Goal: Check status: Check status

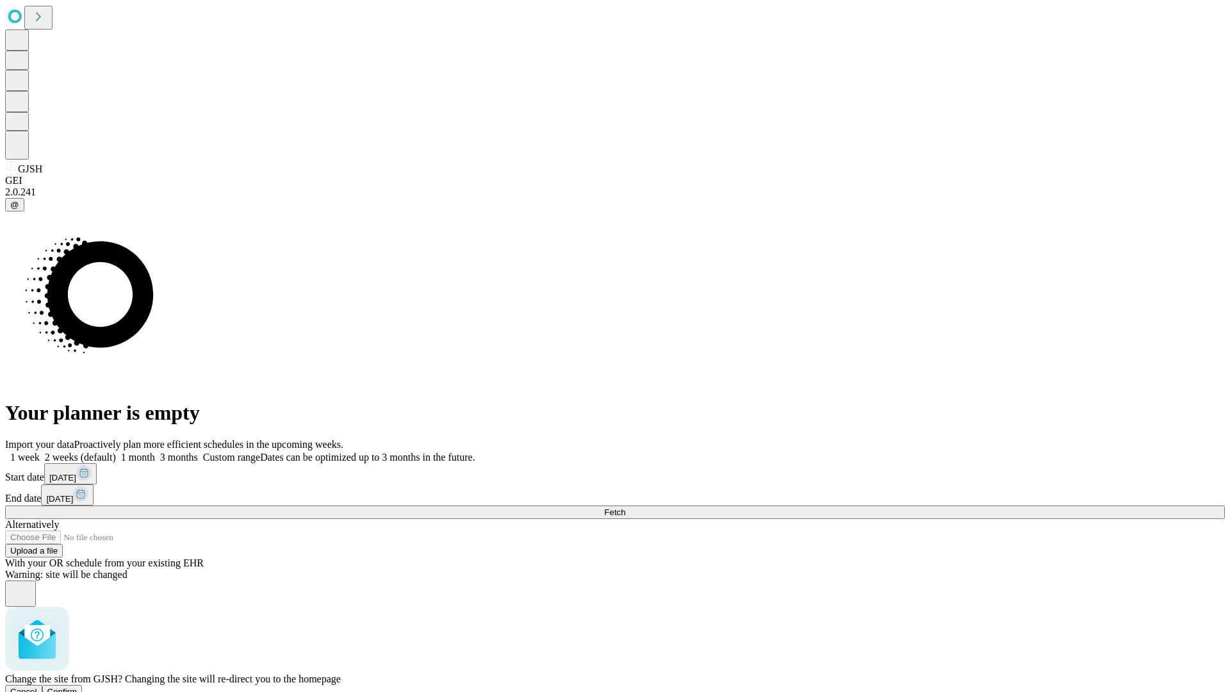
click at [78, 687] on span "Confirm" at bounding box center [62, 692] width 30 height 10
click at [116, 452] on label "2 weeks (default)" at bounding box center [78, 457] width 76 height 11
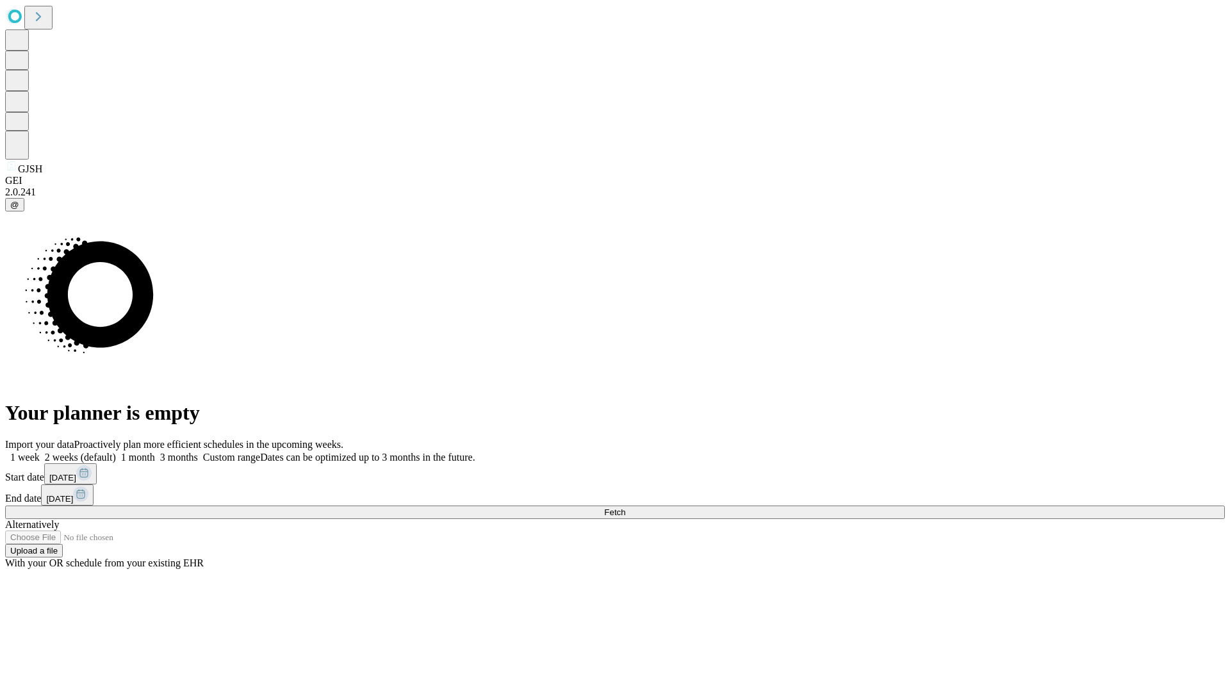
click at [625, 507] on span "Fetch" at bounding box center [614, 512] width 21 height 10
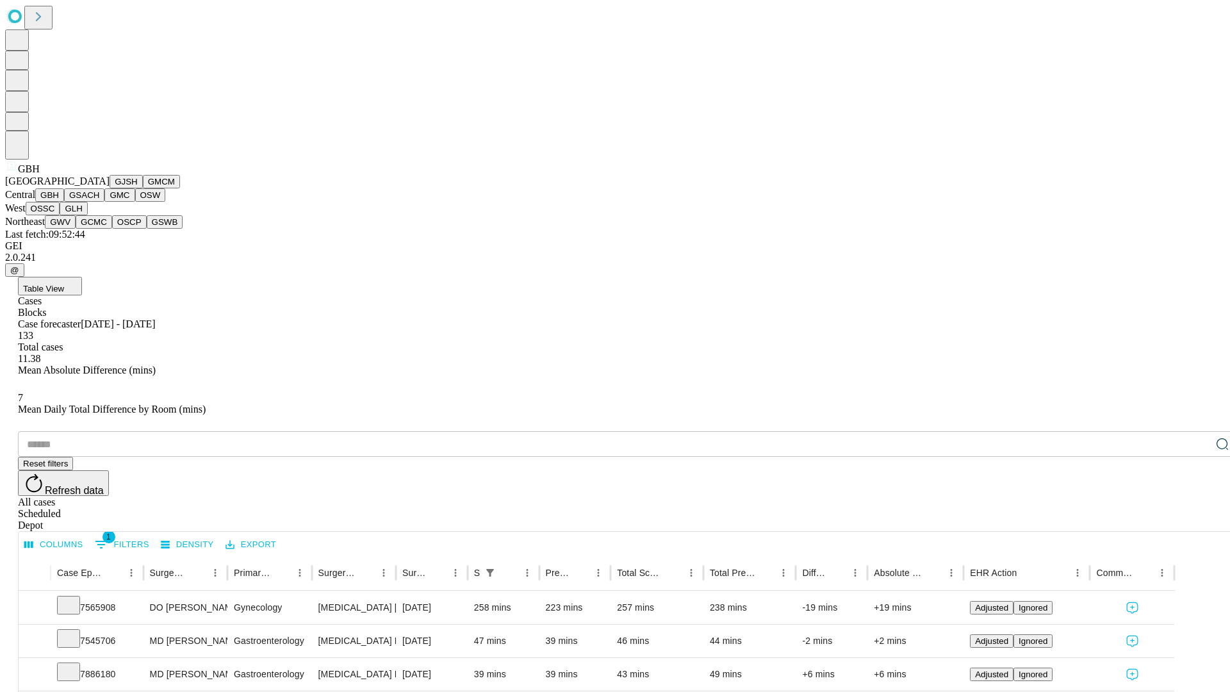
click at [99, 202] on button "GSACH" at bounding box center [84, 194] width 40 height 13
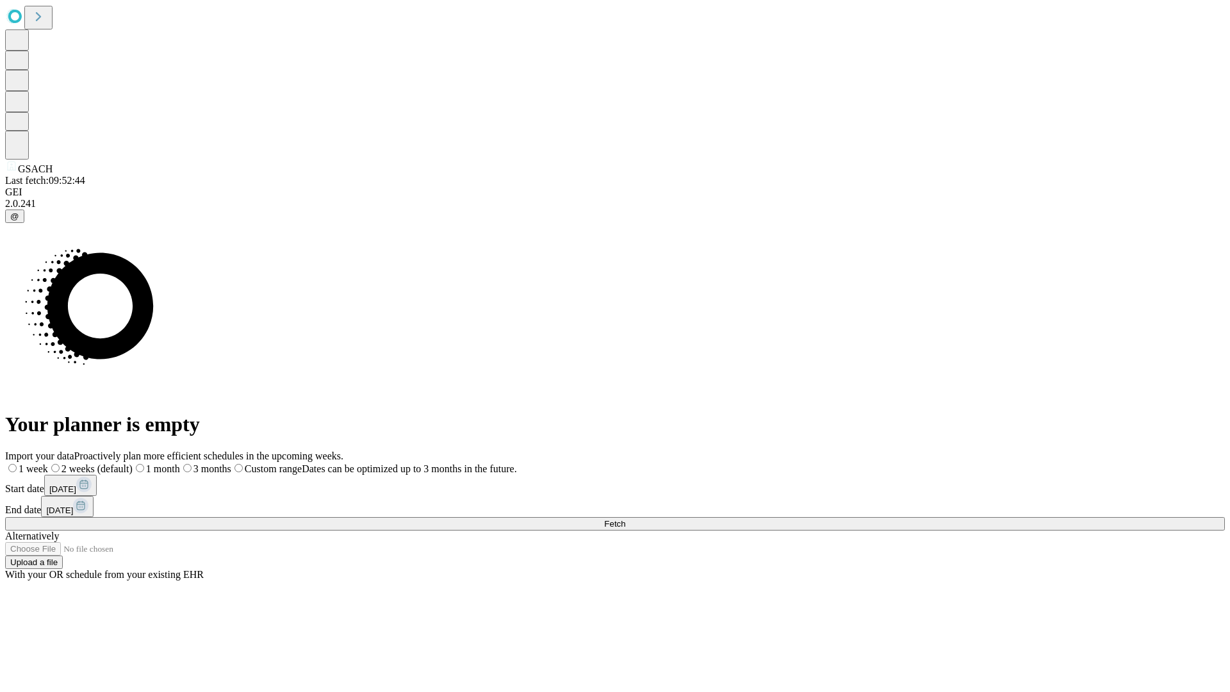
click at [625, 519] on span "Fetch" at bounding box center [614, 524] width 21 height 10
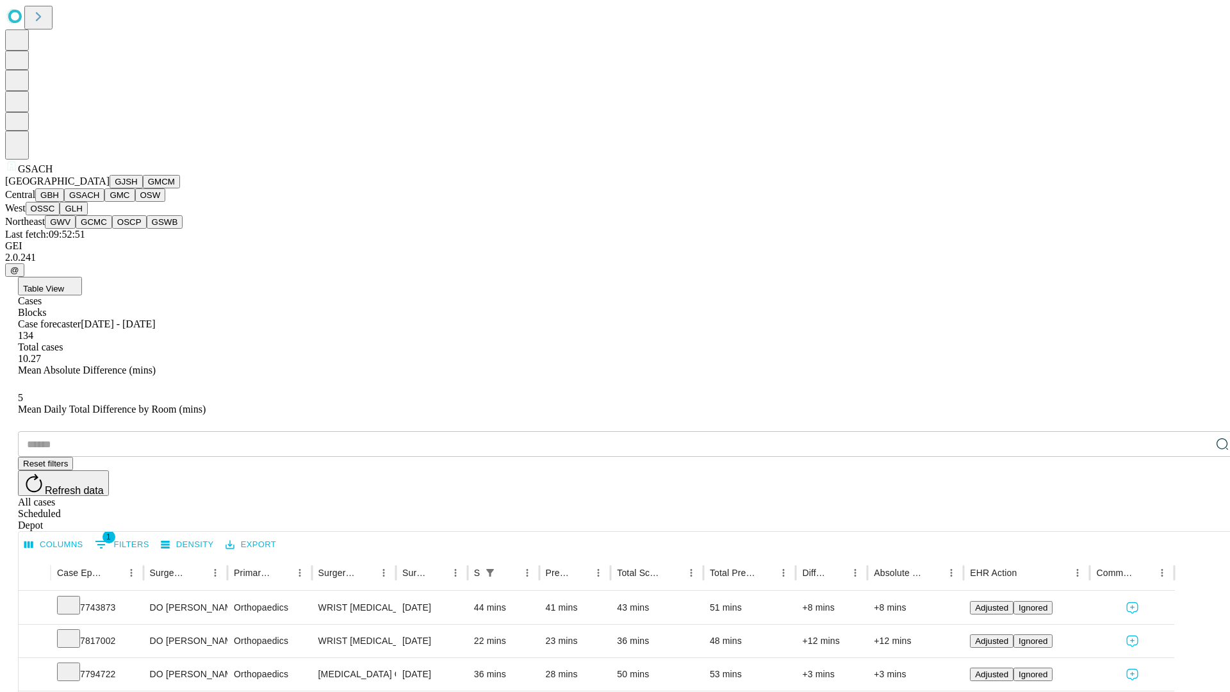
click at [104, 202] on button "GMC" at bounding box center [119, 194] width 30 height 13
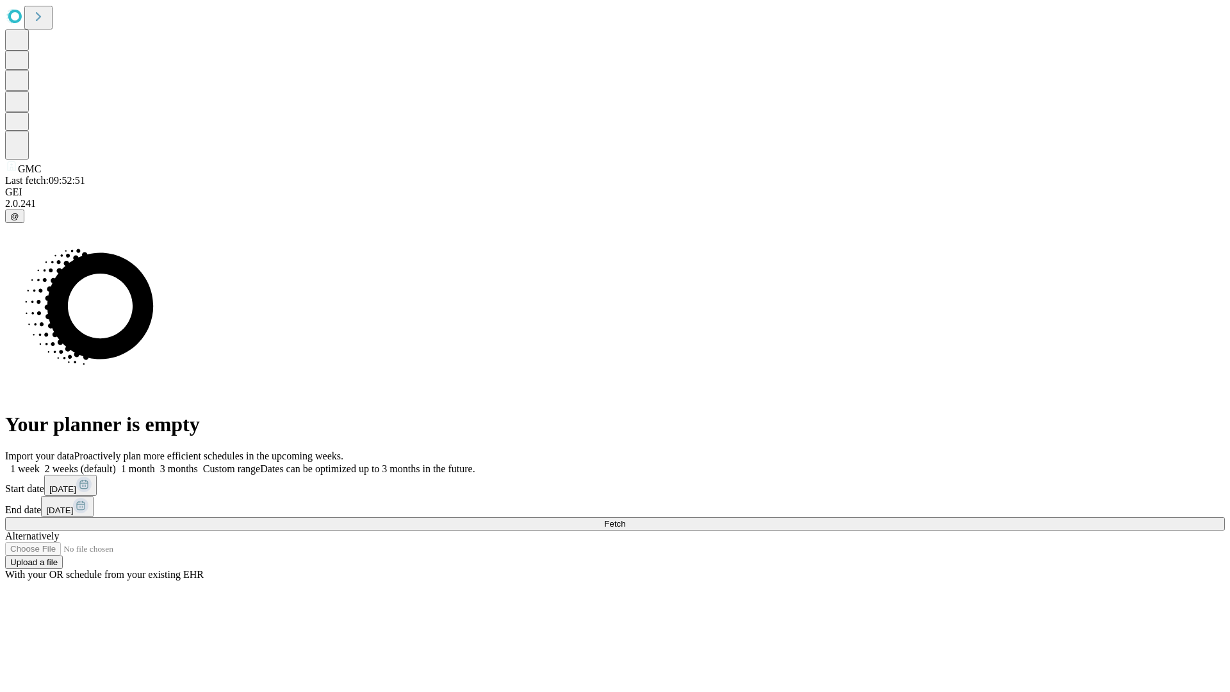
click at [116, 463] on label "2 weeks (default)" at bounding box center [78, 468] width 76 height 11
click at [625, 519] on span "Fetch" at bounding box center [614, 524] width 21 height 10
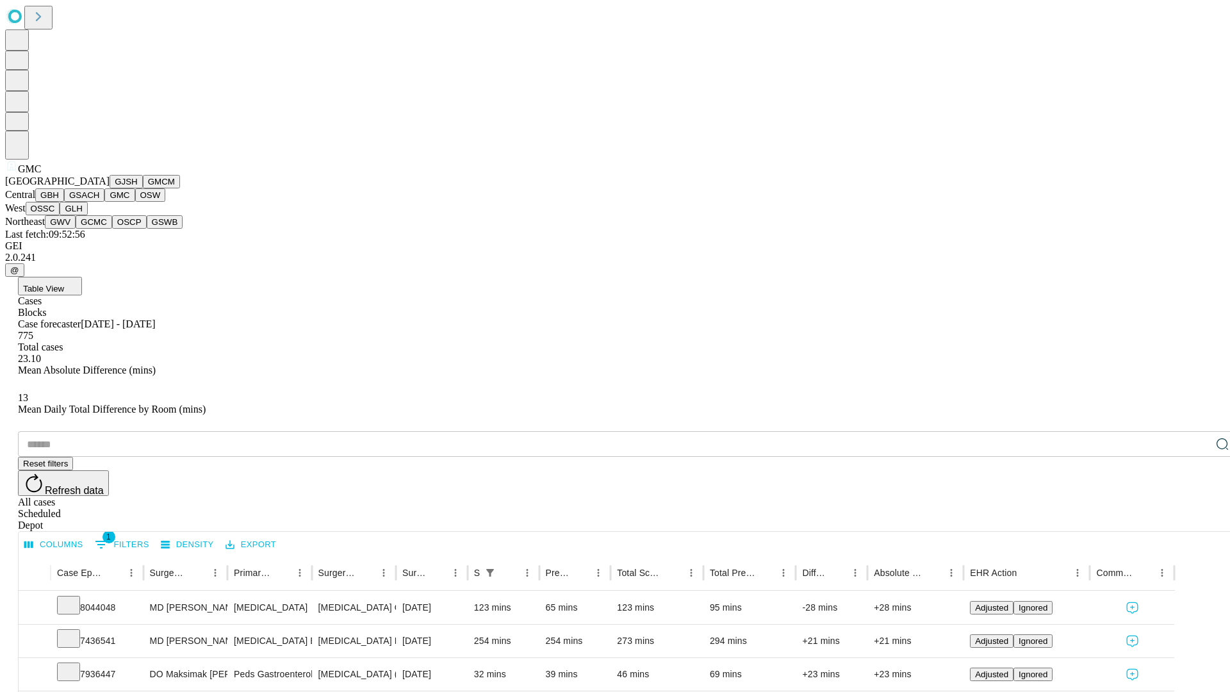
click at [135, 202] on button "OSW" at bounding box center [150, 194] width 31 height 13
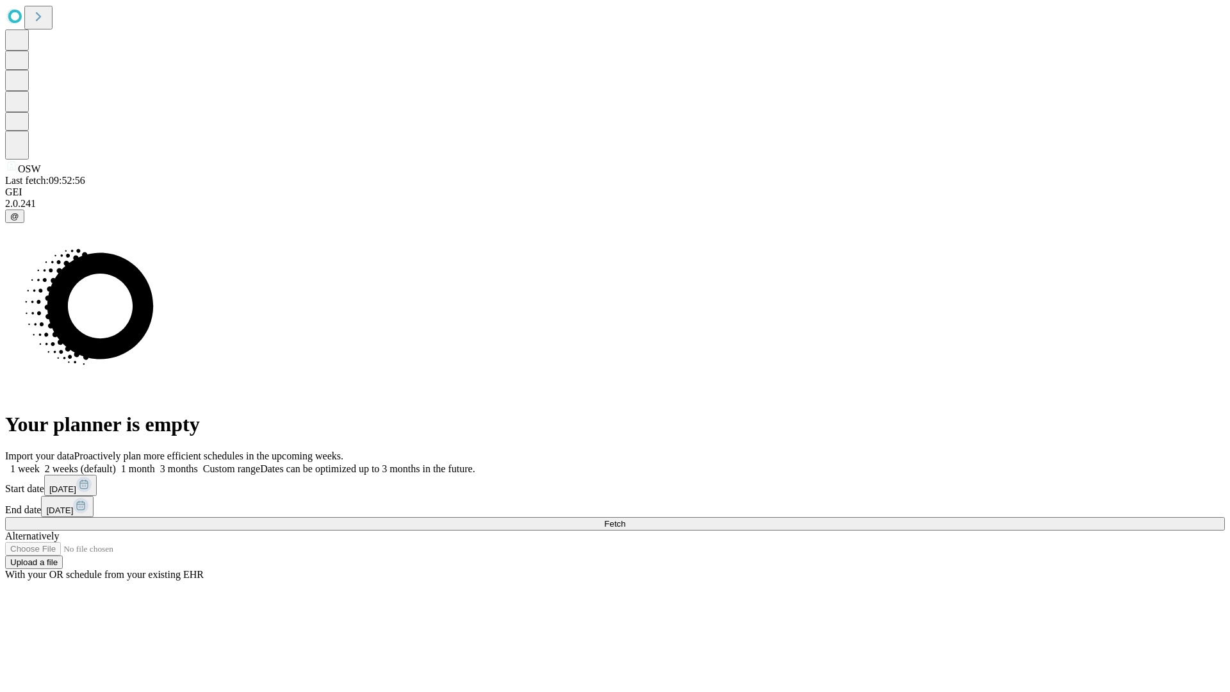
click at [116, 463] on label "2 weeks (default)" at bounding box center [78, 468] width 76 height 11
click at [625, 519] on span "Fetch" at bounding box center [614, 524] width 21 height 10
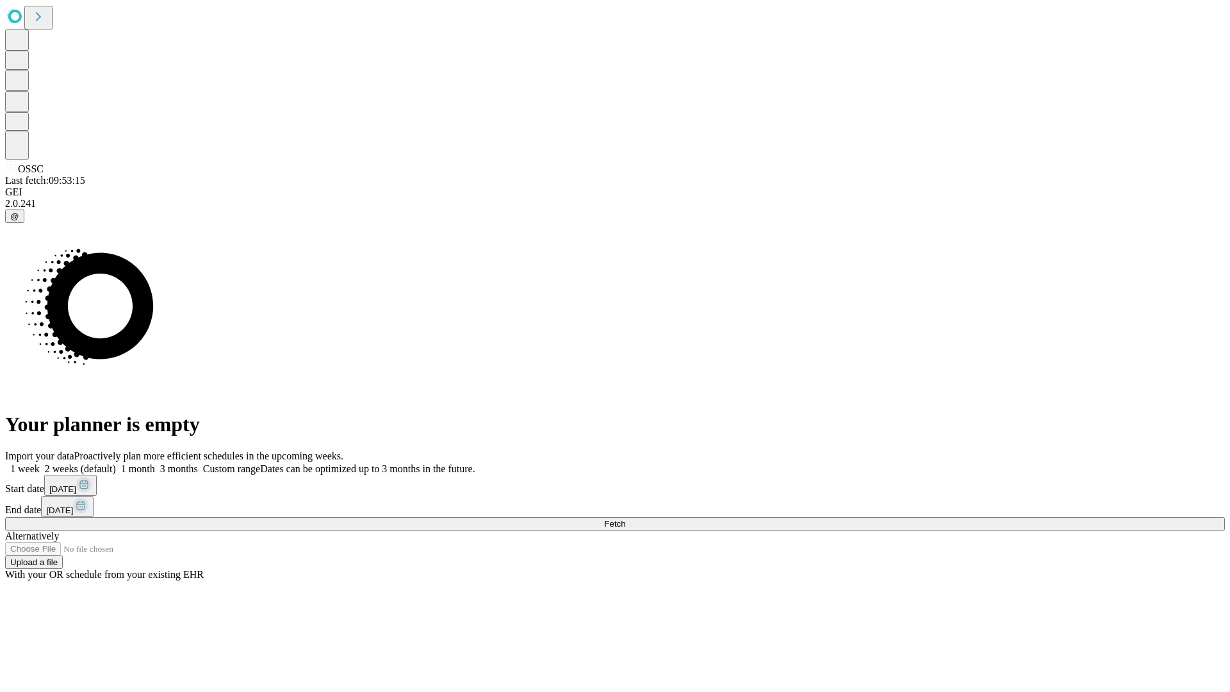
click at [116, 463] on label "2 weeks (default)" at bounding box center [78, 468] width 76 height 11
click at [625, 519] on span "Fetch" at bounding box center [614, 524] width 21 height 10
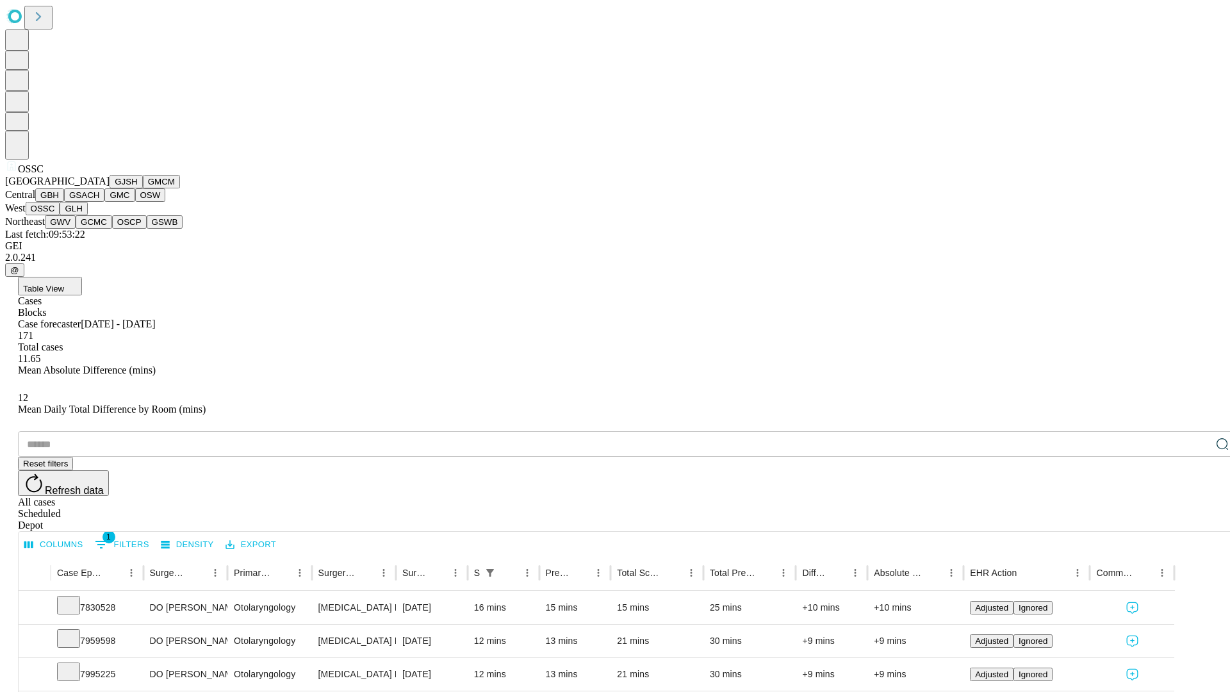
click at [87, 215] on button "GLH" at bounding box center [74, 208] width 28 height 13
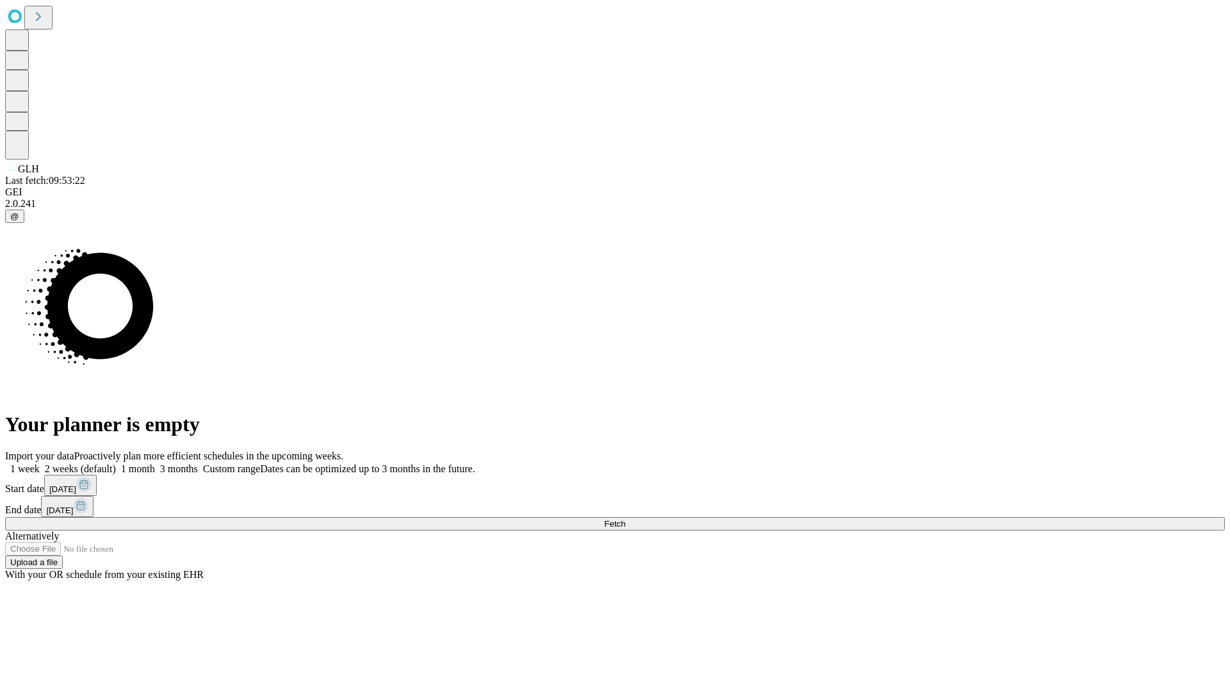
click at [116, 463] on label "2 weeks (default)" at bounding box center [78, 468] width 76 height 11
click at [625, 519] on span "Fetch" at bounding box center [614, 524] width 21 height 10
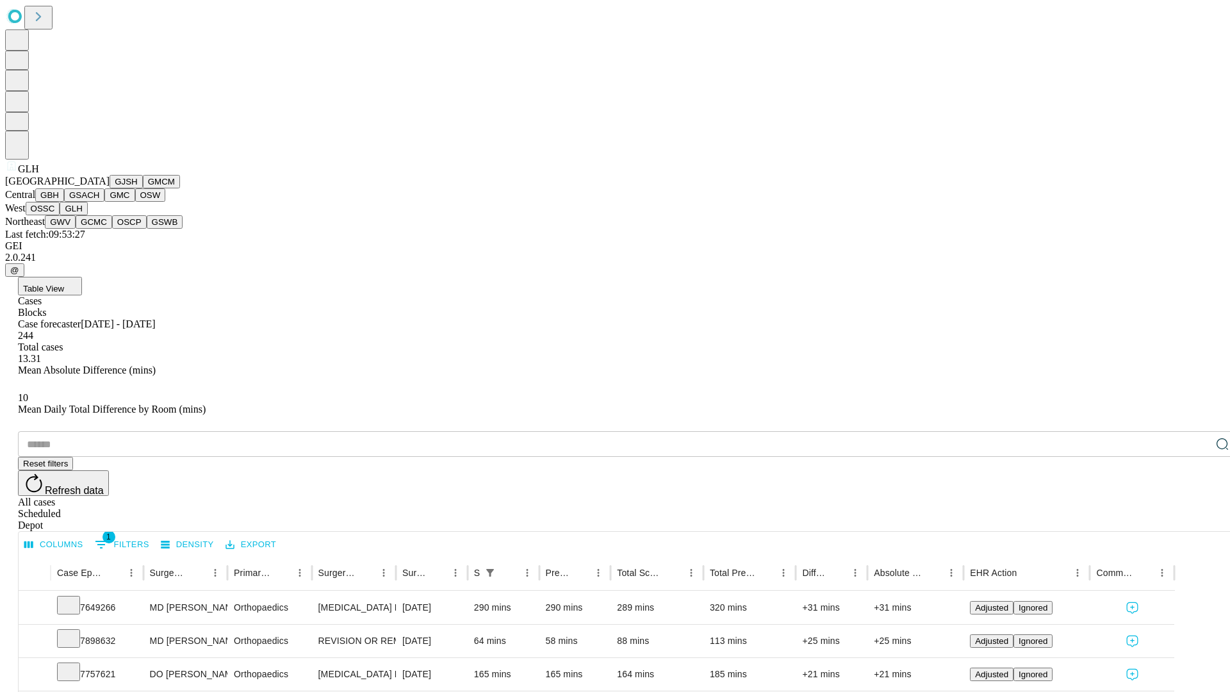
click at [76, 229] on button "GWV" at bounding box center [60, 221] width 31 height 13
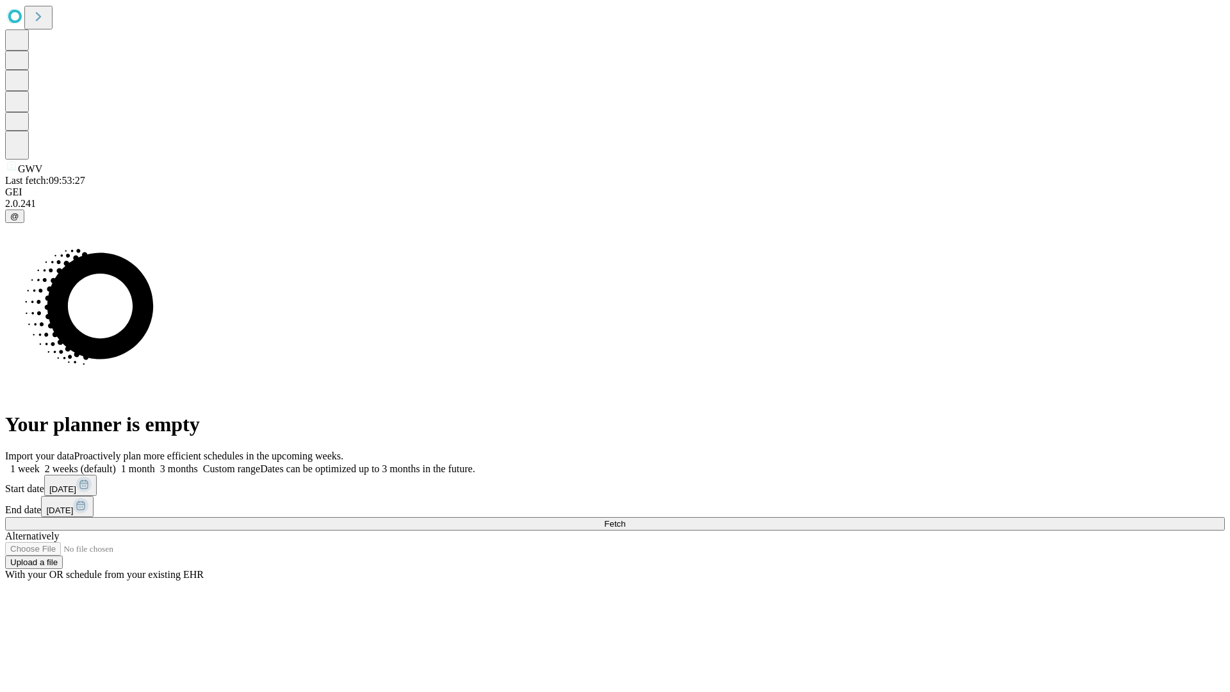
click at [116, 463] on label "2 weeks (default)" at bounding box center [78, 468] width 76 height 11
click at [625, 519] on span "Fetch" at bounding box center [614, 524] width 21 height 10
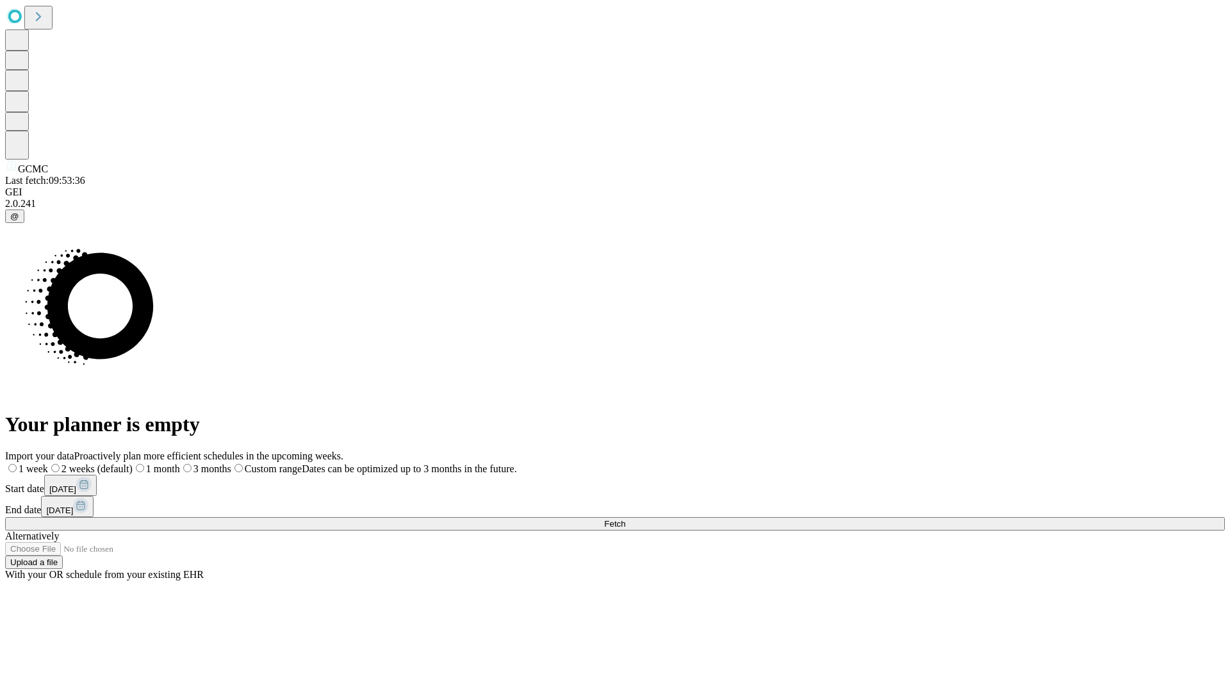
click at [625, 519] on span "Fetch" at bounding box center [614, 524] width 21 height 10
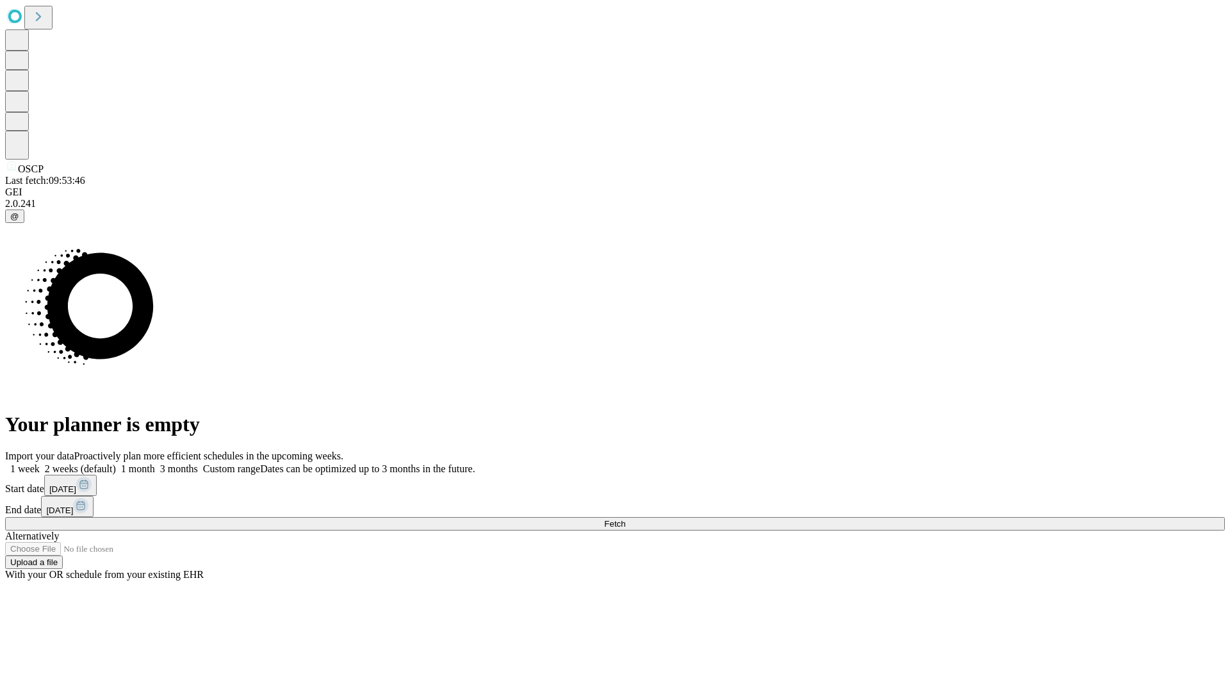
click at [625, 519] on span "Fetch" at bounding box center [614, 524] width 21 height 10
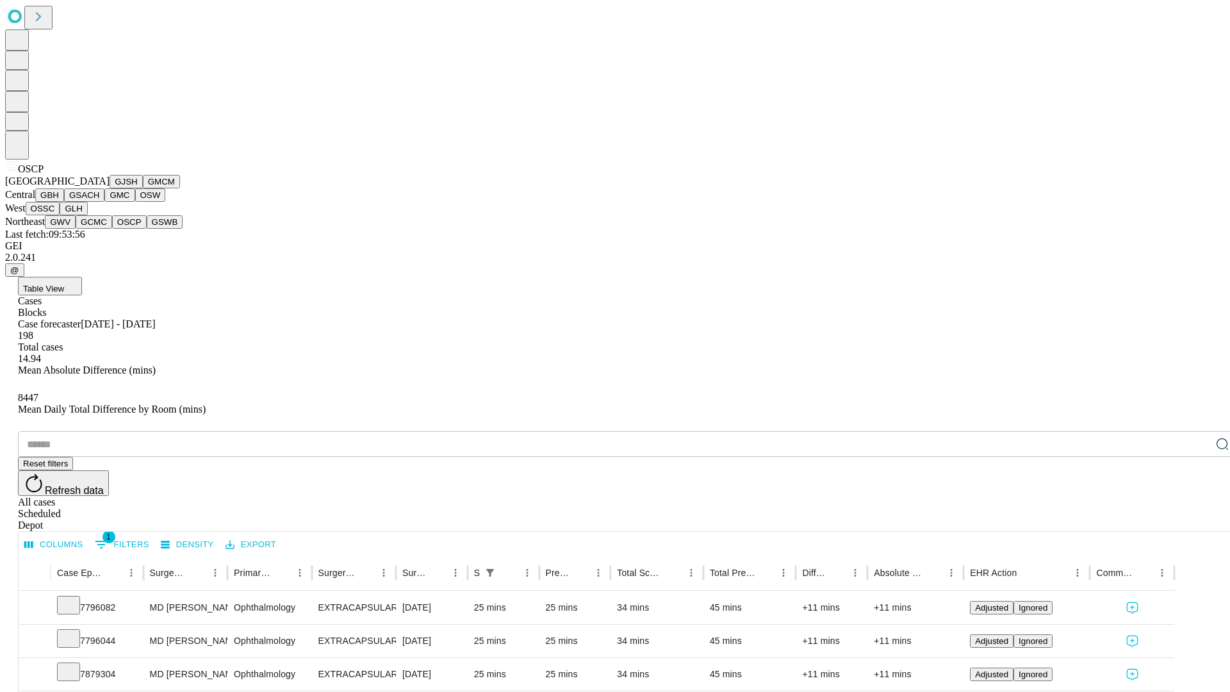
click at [147, 229] on button "GSWB" at bounding box center [165, 221] width 37 height 13
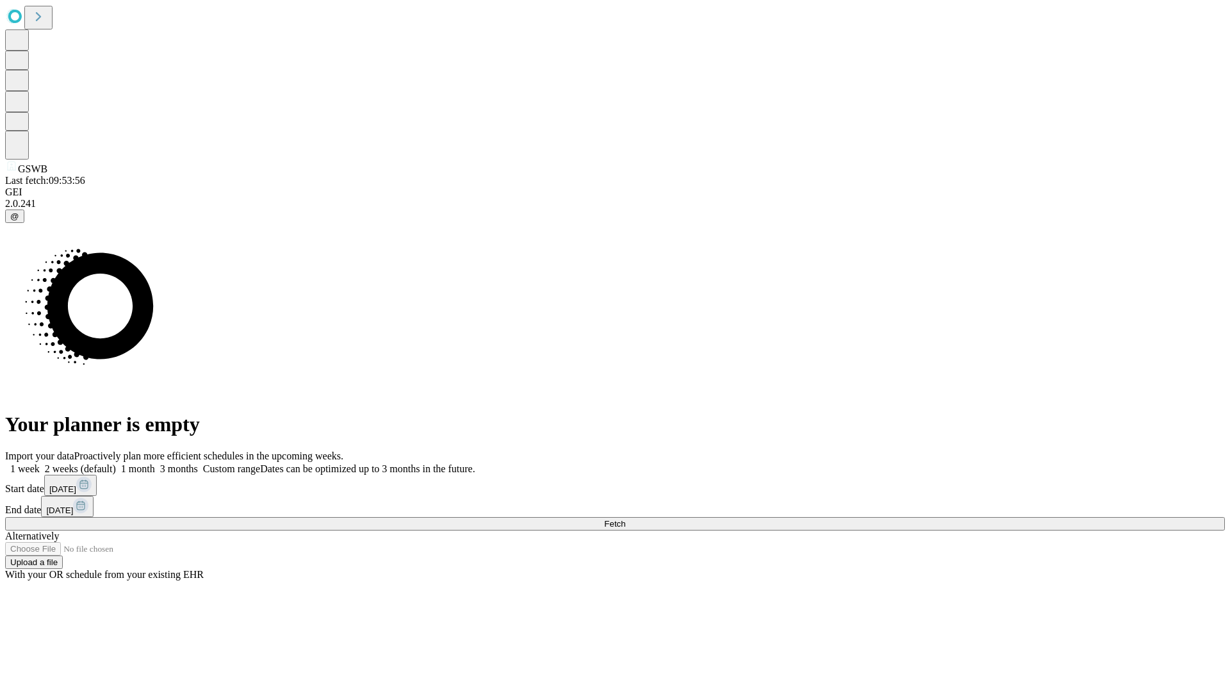
click at [116, 463] on label "2 weeks (default)" at bounding box center [78, 468] width 76 height 11
click at [625, 519] on span "Fetch" at bounding box center [614, 524] width 21 height 10
